Goal: Task Accomplishment & Management: Use online tool/utility

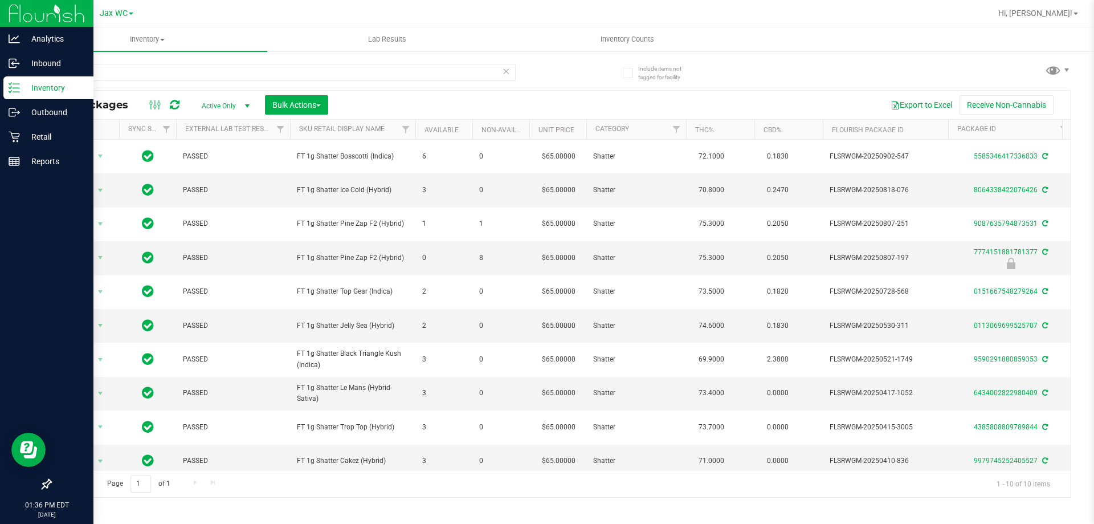
click at [1, 78] on div "Analytics Inbound Inventory Outbound Retail Reports 01:36 PM EDT 09/26/2025 09/…" at bounding box center [547, 262] width 1094 height 524
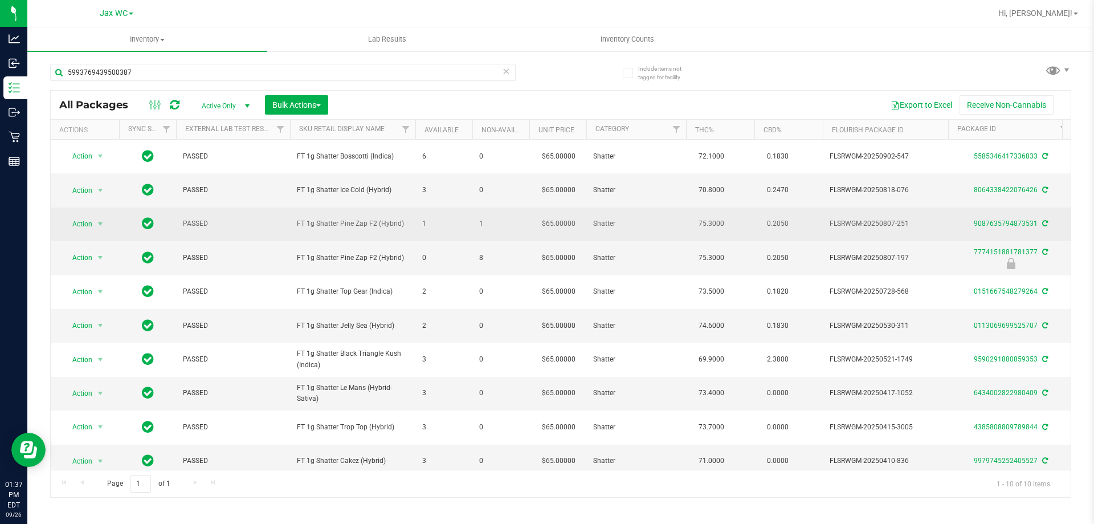
type input "5993769439500387"
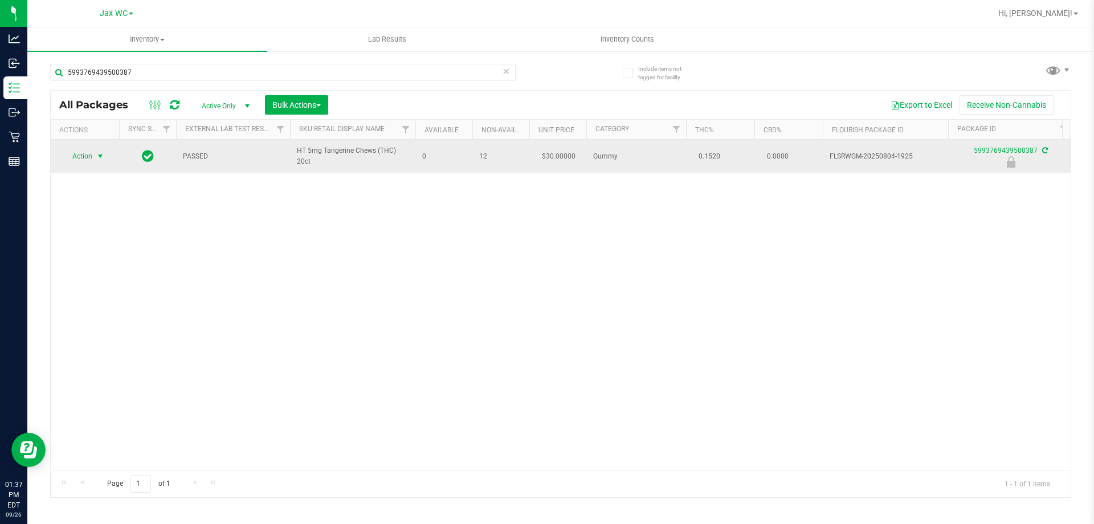
click at [87, 156] on span "Action" at bounding box center [77, 156] width 31 height 16
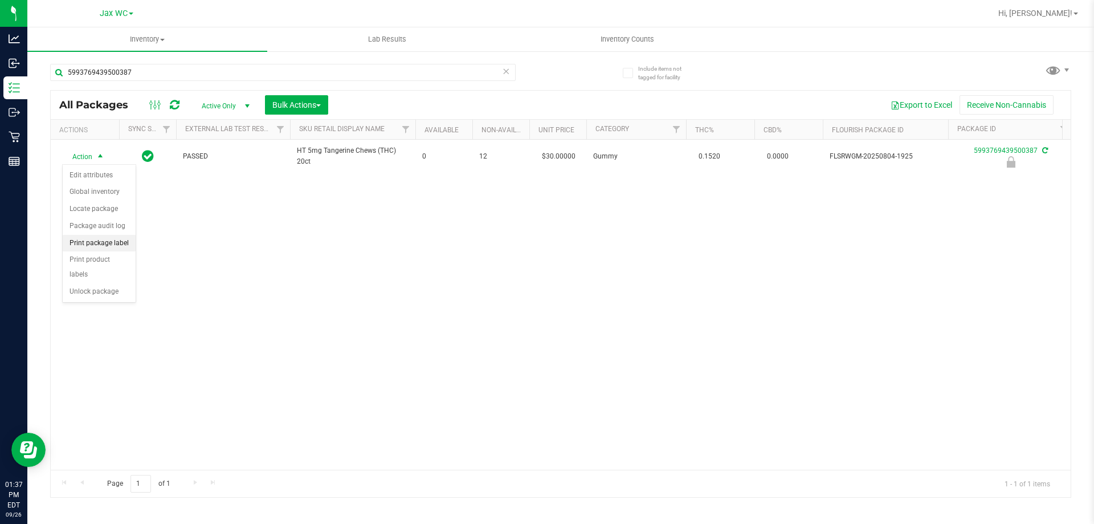
click at [101, 243] on li "Print package label" at bounding box center [99, 243] width 73 height 17
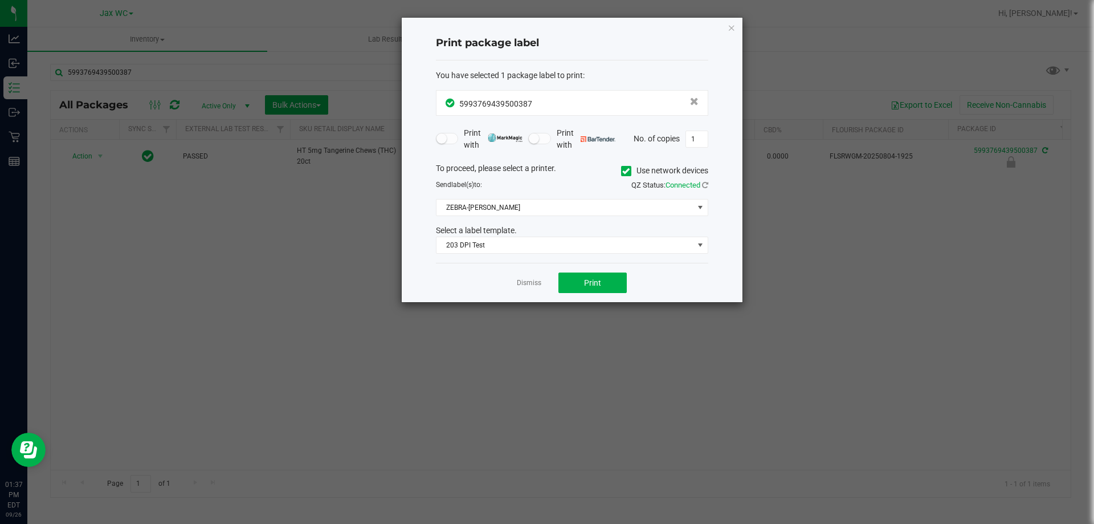
click at [588, 294] on div "Dismiss Print" at bounding box center [572, 282] width 272 height 39
click at [583, 282] on button "Print" at bounding box center [592, 282] width 68 height 21
drag, startPoint x: 545, startPoint y: 282, endPoint x: 488, endPoint y: 285, distance: 56.5
click at [542, 283] on div "Dismiss Print" at bounding box center [572, 282] width 272 height 39
click at [530, 283] on link "Dismiss" at bounding box center [529, 283] width 24 height 10
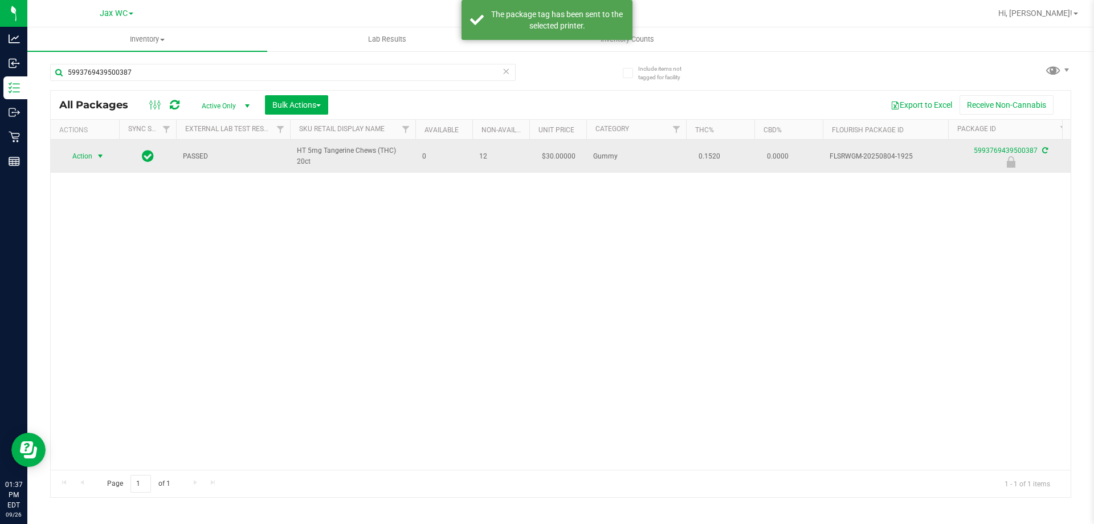
click at [94, 153] on span "select" at bounding box center [100, 156] width 14 height 16
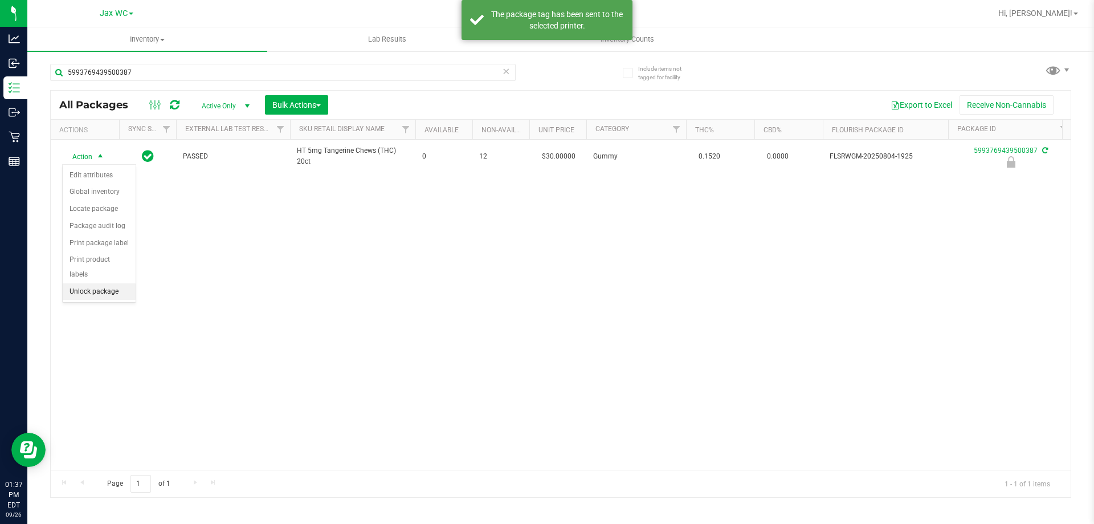
click at [123, 283] on li "Unlock package" at bounding box center [99, 291] width 73 height 17
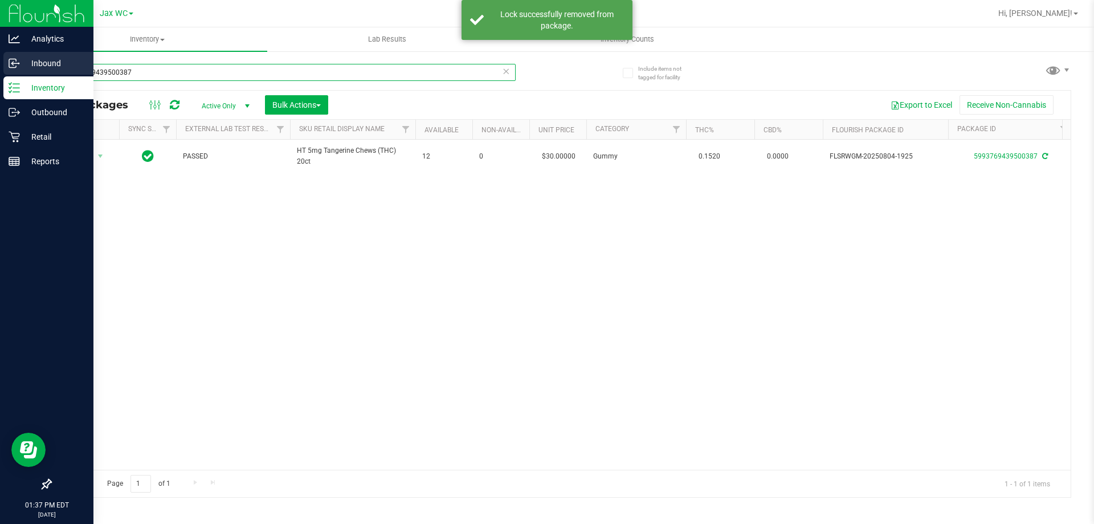
drag, startPoint x: 133, startPoint y: 67, endPoint x: 0, endPoint y: 72, distance: 132.8
click at [0, 72] on div "Analytics Inbound Inventory Outbound Retail Reports 01:37 PM EDT 09/26/2025 09/…" at bounding box center [547, 262] width 1094 height 524
type input "5092740916984976"
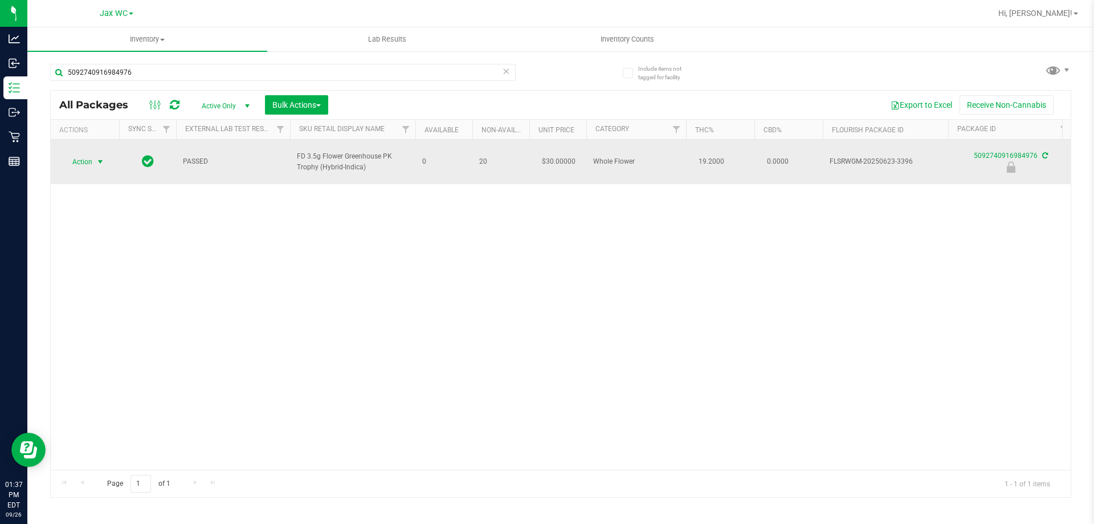
click at [89, 154] on span "Action" at bounding box center [77, 162] width 31 height 16
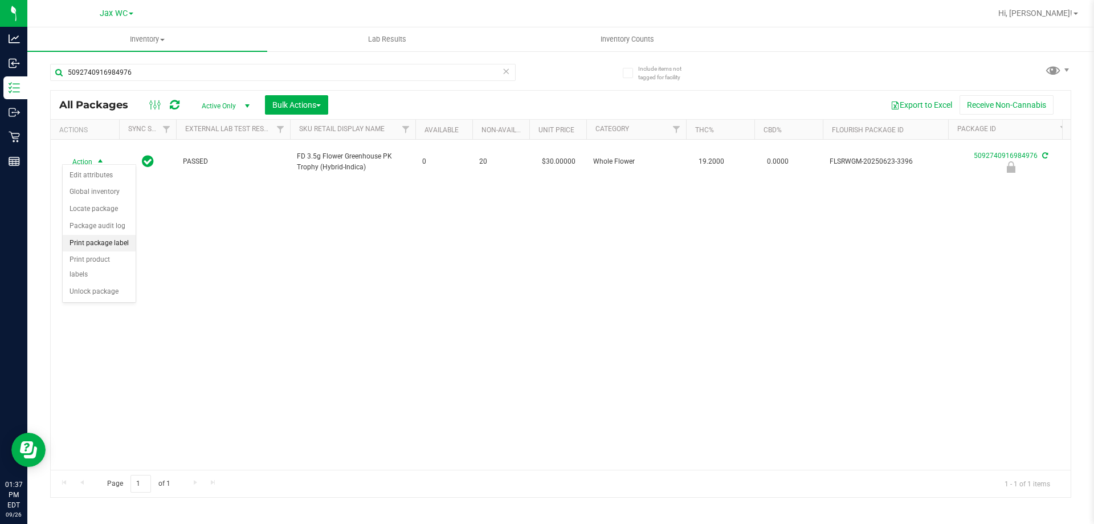
click at [109, 242] on li "Print package label" at bounding box center [99, 243] width 73 height 17
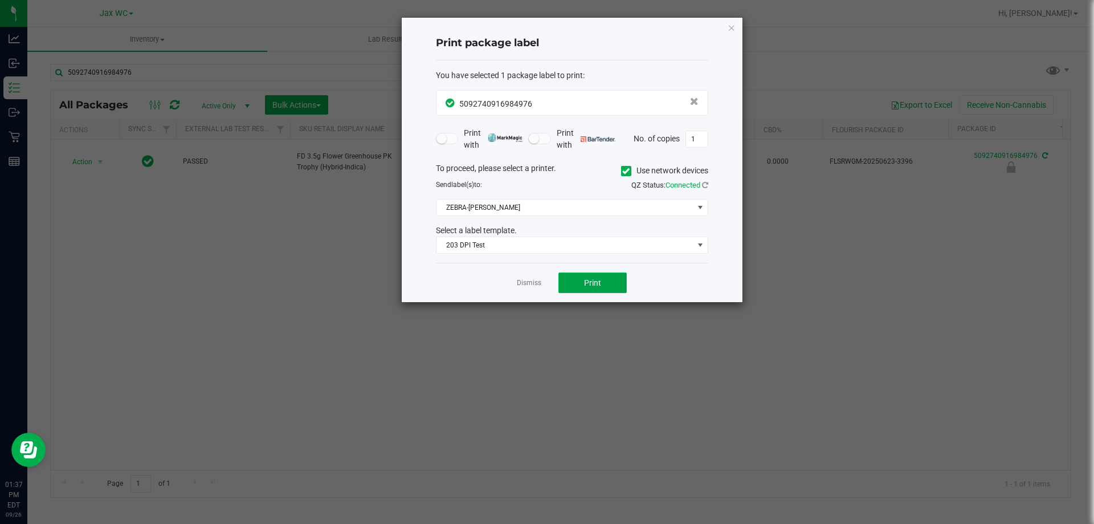
click at [574, 284] on button "Print" at bounding box center [592, 282] width 68 height 21
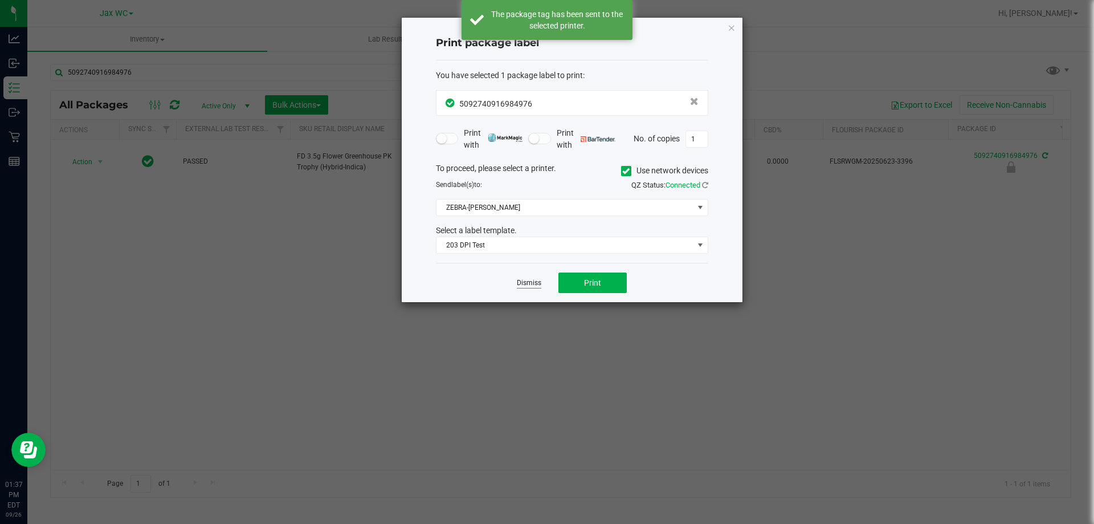
click at [538, 284] on link "Dismiss" at bounding box center [529, 283] width 24 height 10
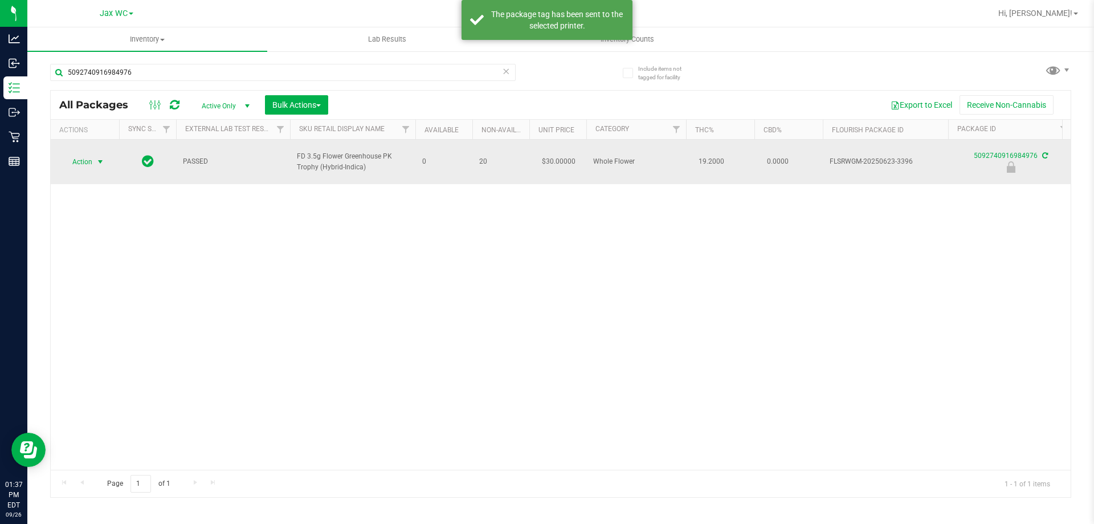
click at [92, 156] on span "Action" at bounding box center [77, 162] width 31 height 16
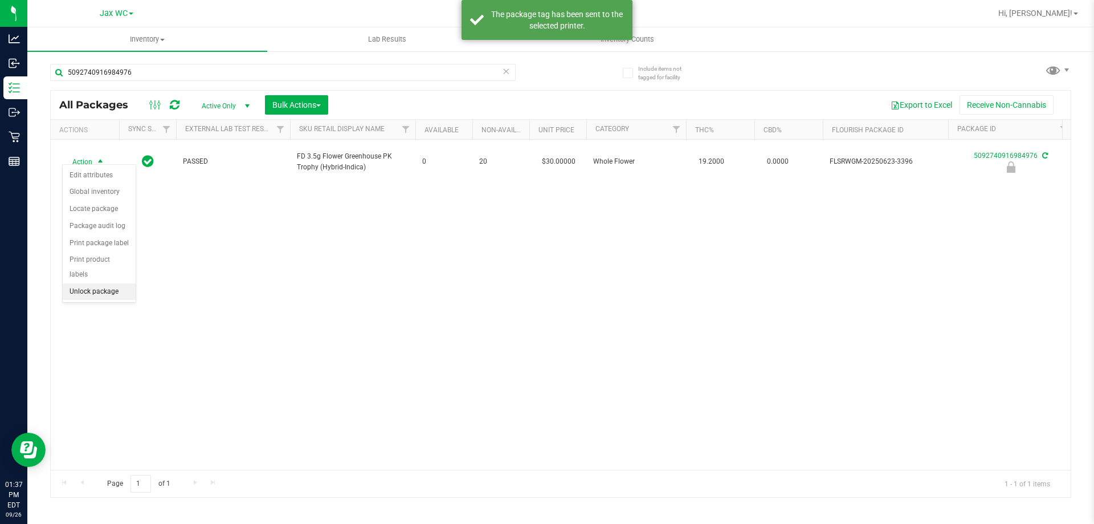
drag, startPoint x: 118, startPoint y: 270, endPoint x: 136, endPoint y: 259, distance: 20.5
click at [119, 283] on li "Unlock package" at bounding box center [99, 291] width 73 height 17
